Goal: Find contact information: Find contact information

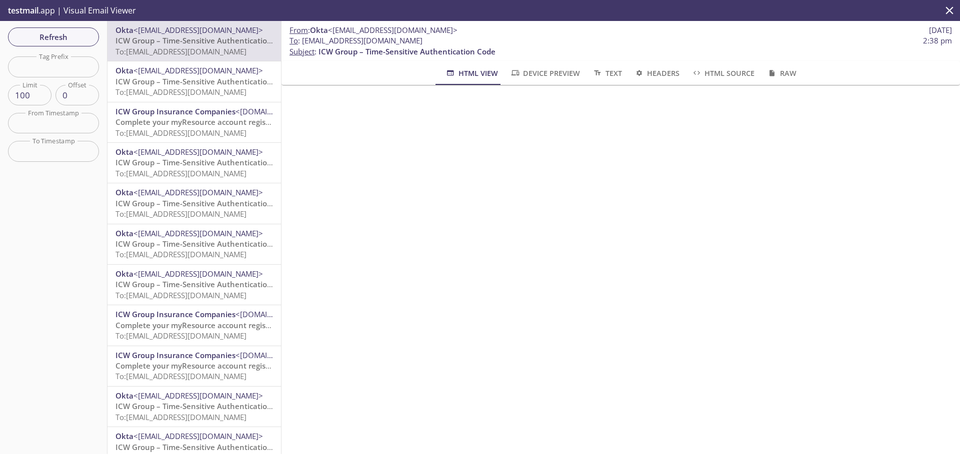
click at [67, 42] on span "Refresh" at bounding box center [53, 36] width 75 height 13
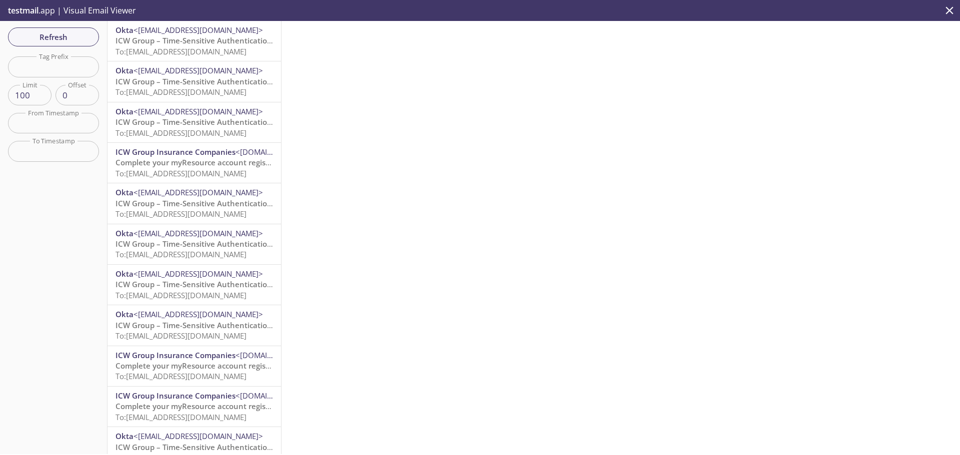
click at [219, 44] on span "ICW Group – Time-Sensitive Authentication Code" at bounding box center [203, 40] width 177 height 10
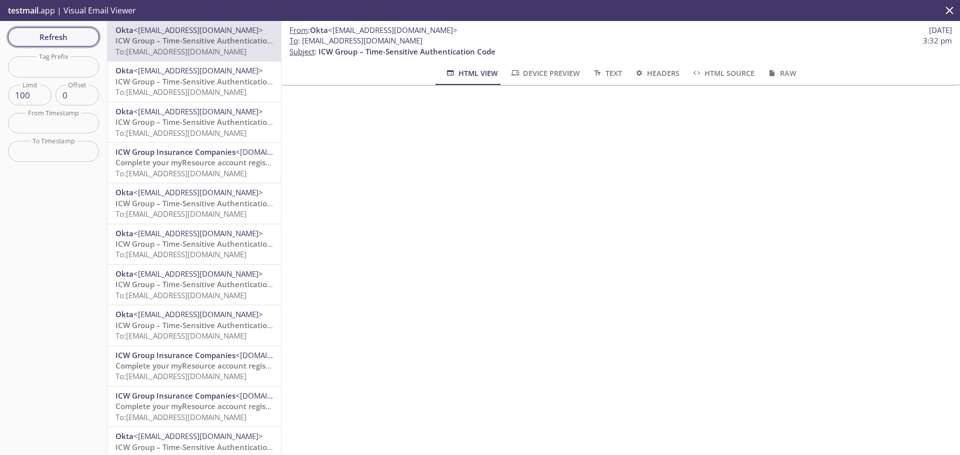
click at [58, 34] on span "Refresh" at bounding box center [53, 36] width 75 height 13
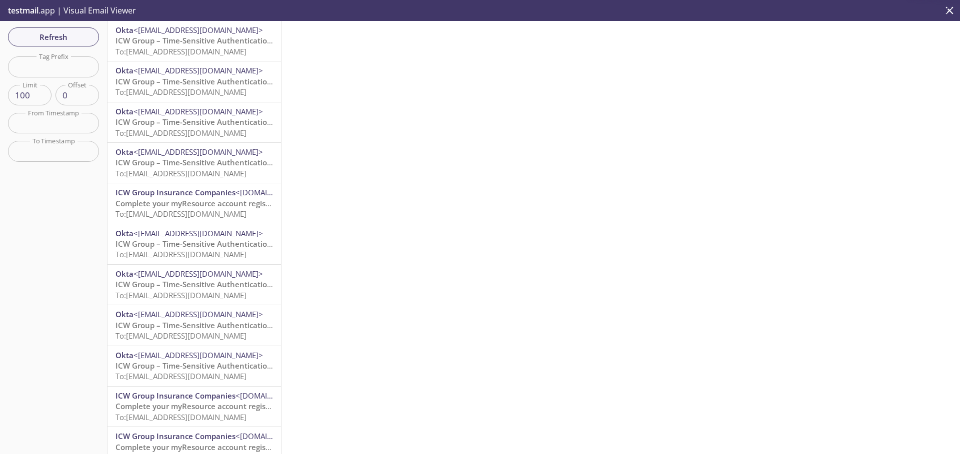
click at [197, 40] on span "ICW Group – Time-Sensitive Authentication Code" at bounding box center [203, 40] width 177 height 10
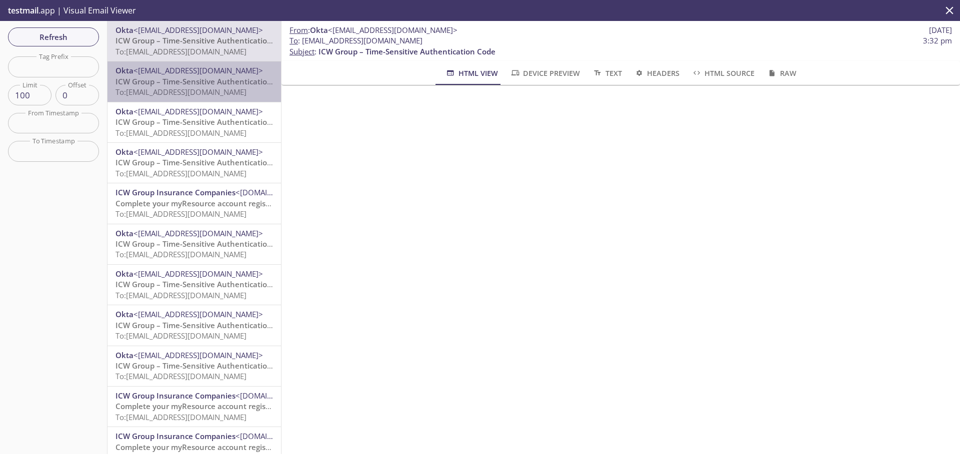
click at [203, 94] on span "To: [EMAIL_ADDRESS][DOMAIN_NAME]" at bounding box center [180, 92] width 131 height 10
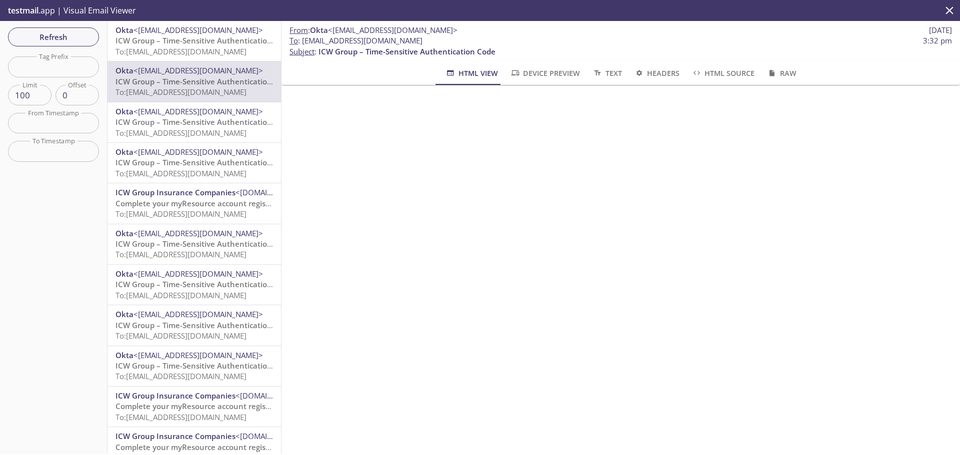
drag, startPoint x: 465, startPoint y: 39, endPoint x: 303, endPoint y: 43, distance: 162.0
click at [303, 43] on span "To : [EMAIL_ADDRESS][DOMAIN_NAME] 3:32 pm" at bounding box center [620, 40] width 662 height 10
copy span "[EMAIL_ADDRESS][DOMAIN_NAME]"
